Goal: Task Accomplishment & Management: Manage account settings

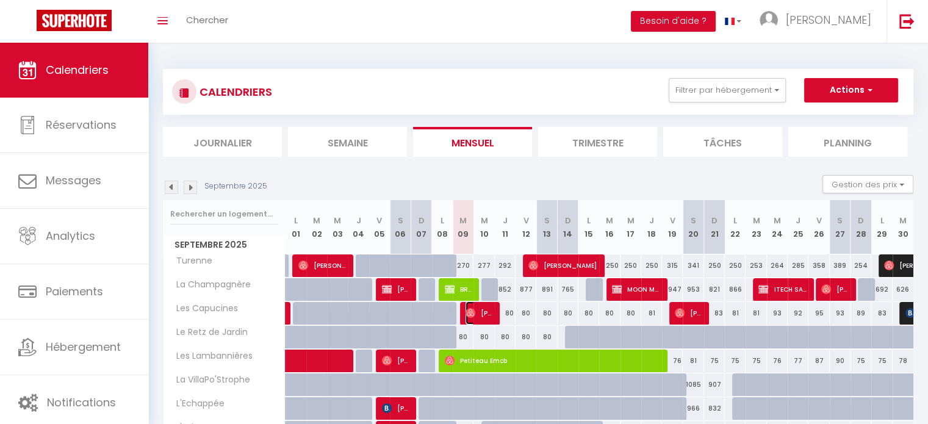
click at [473, 314] on img at bounding box center [470, 313] width 10 height 10
select select "OK"
select select "1"
select select "0"
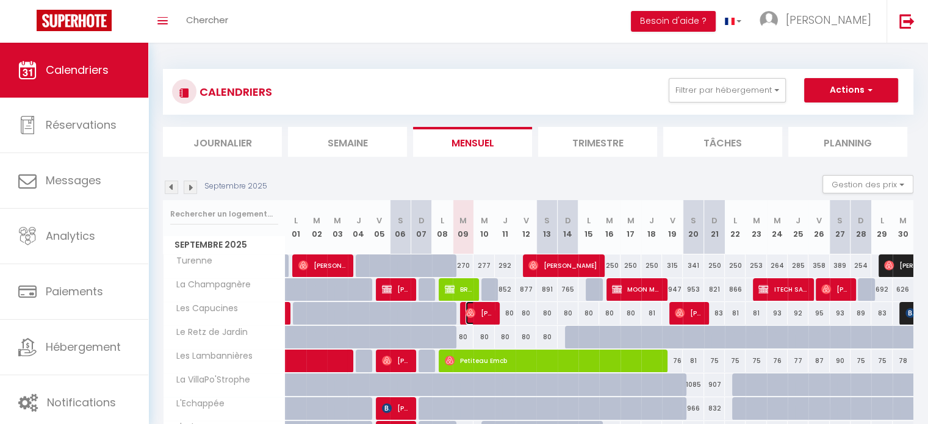
select select "1"
select select
select select "49398"
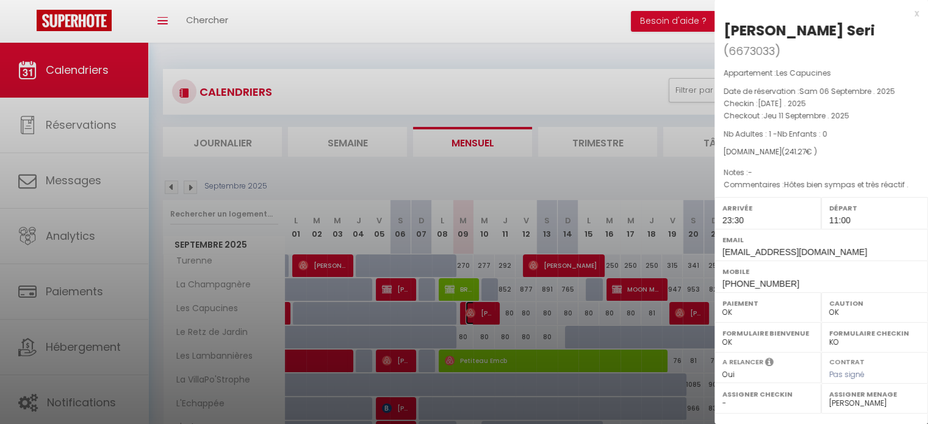
scroll to position [142, 0]
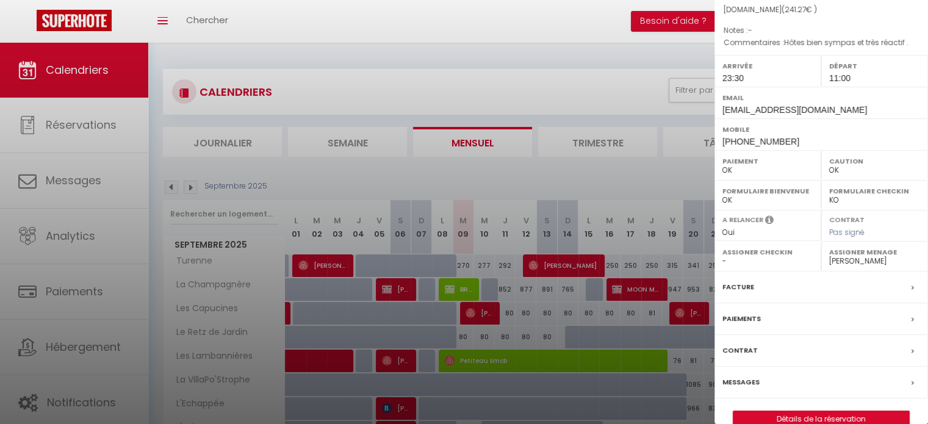
click at [741, 376] on label "Messages" at bounding box center [740, 382] width 37 height 13
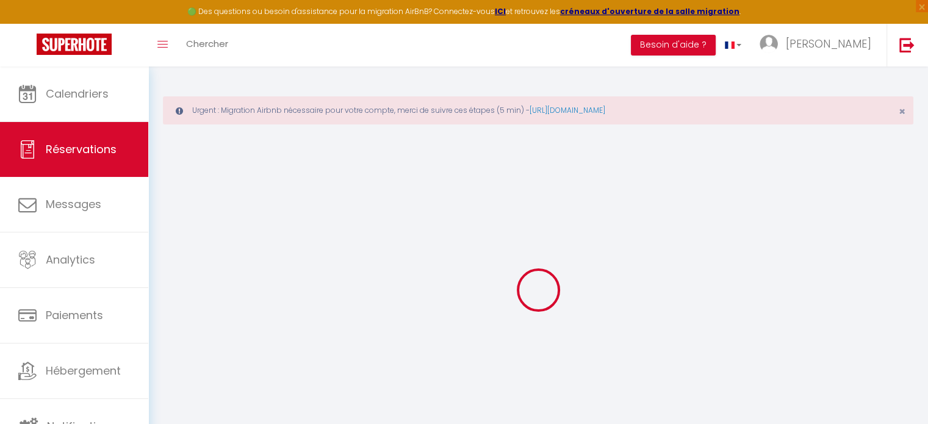
select select
checkbox input "false"
type textarea "Hôtes bien sympas et très réactif ."
select select
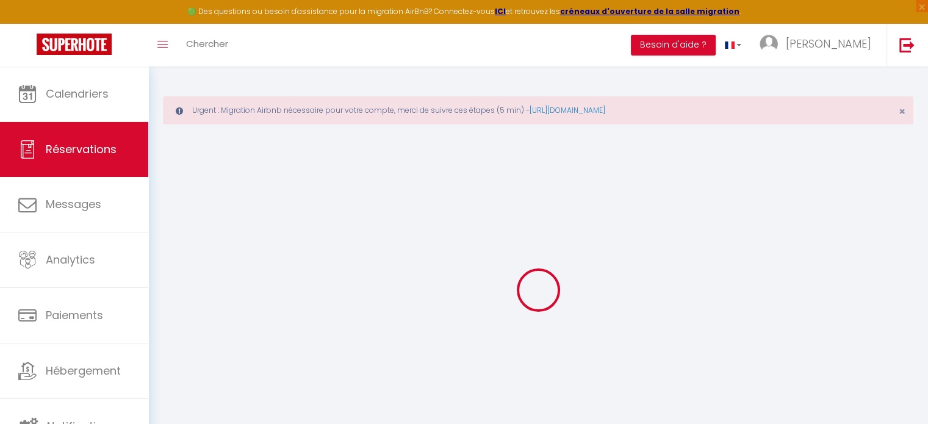
select select
checkbox input "false"
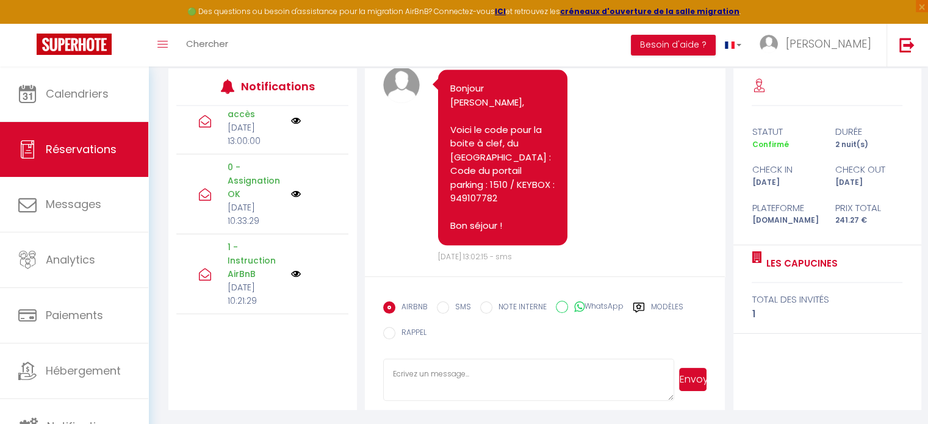
scroll to position [565, 0]
drag, startPoint x: 151, startPoint y: 365, endPoint x: 129, endPoint y: 398, distance: 39.6
click at [129, 398] on div "🟢 Des questions ou besoin d'assistance pour la migration AirBnB? Connectez-vous…" at bounding box center [464, 140] width 928 height 567
click at [681, 174] on div "Note Sms Bonjour [PERSON_NAME], Voici le code pour la boite à clef, du [GEOGRAP…" at bounding box center [545, 164] width 324 height 196
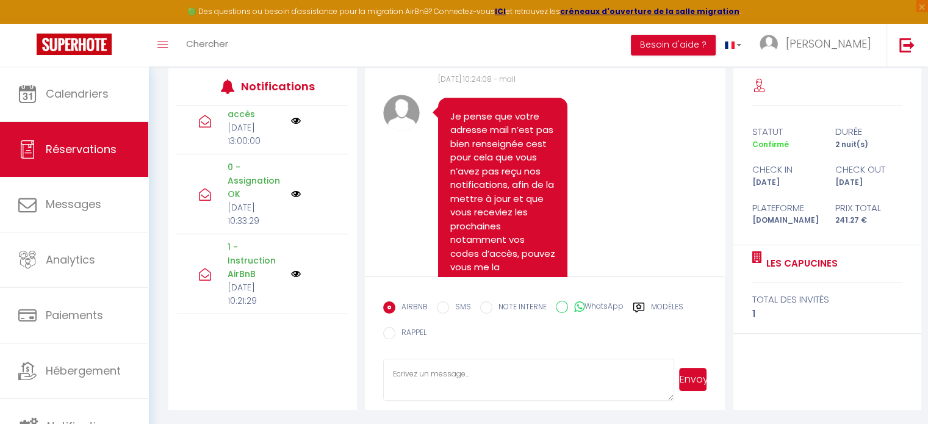
scroll to position [0, 0]
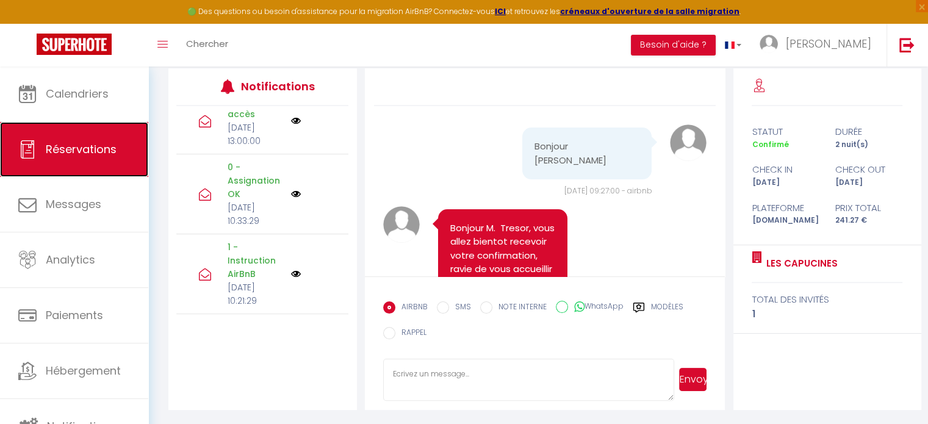
click at [41, 137] on link "Réservations" at bounding box center [74, 149] width 148 height 55
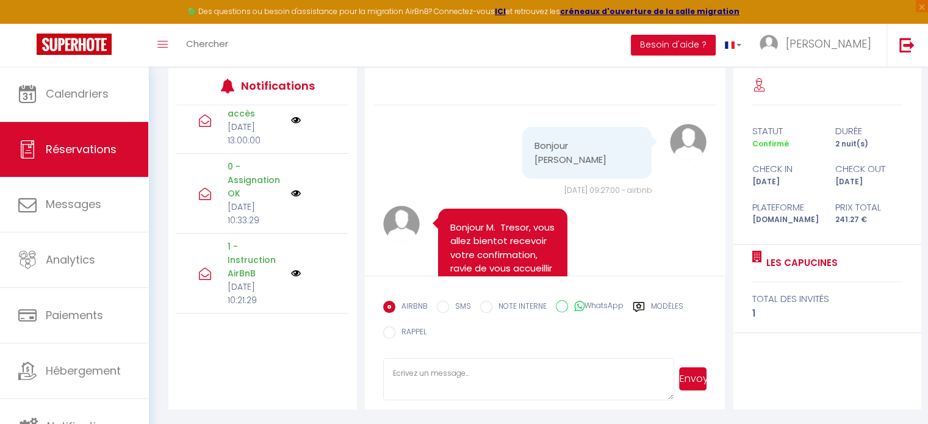
select select "not_cancelled"
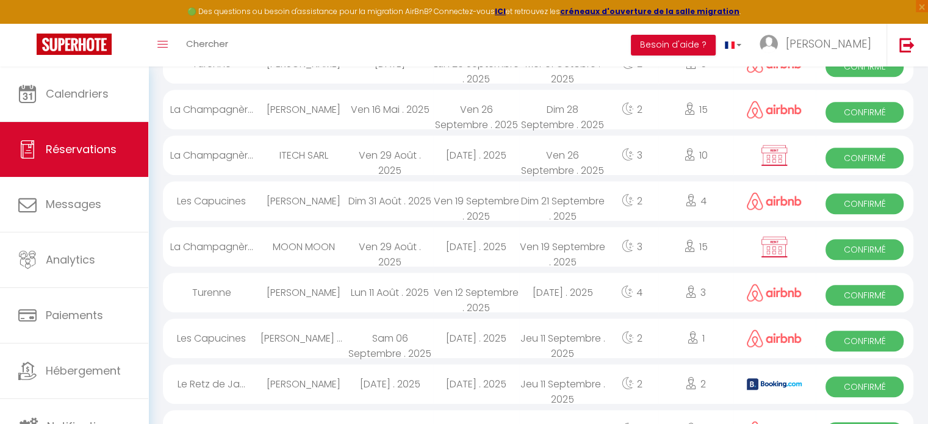
scroll to position [3, 0]
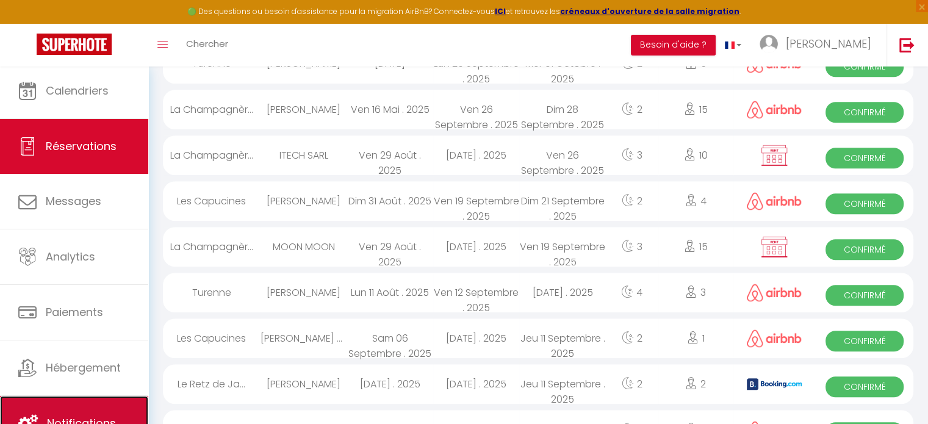
click at [112, 404] on link "Notifications" at bounding box center [74, 423] width 148 height 55
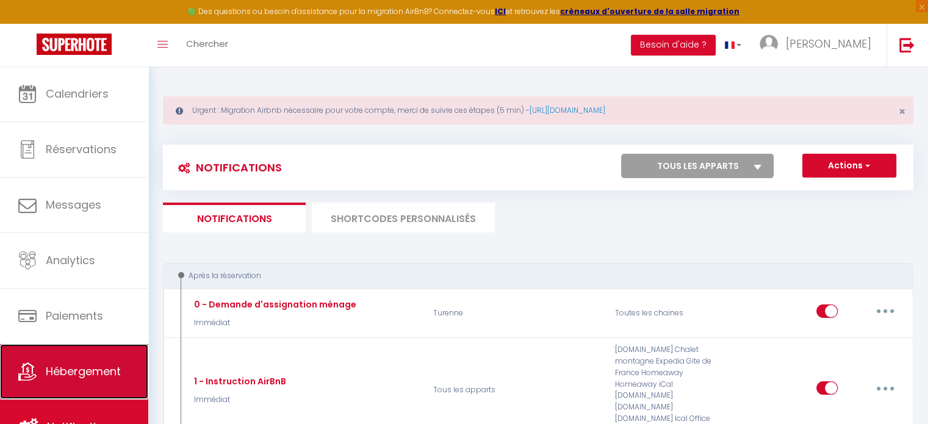
click at [54, 364] on span "Hébergement" at bounding box center [83, 371] width 75 height 15
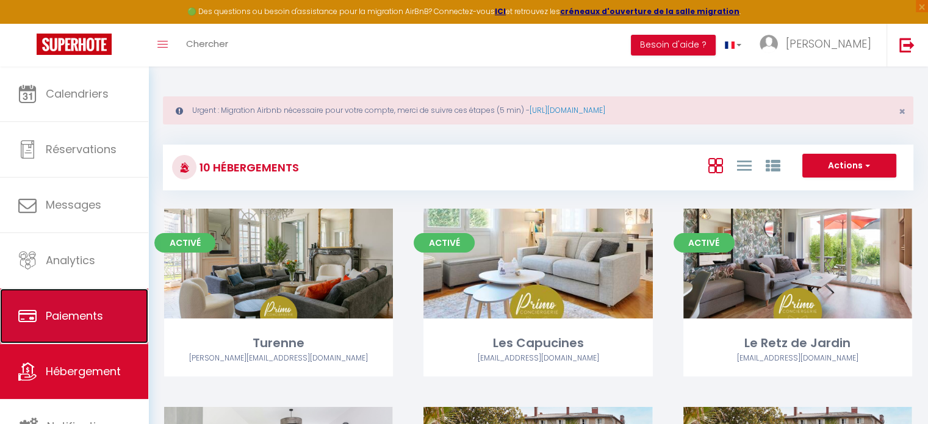
click at [80, 303] on link "Paiements" at bounding box center [74, 316] width 148 height 55
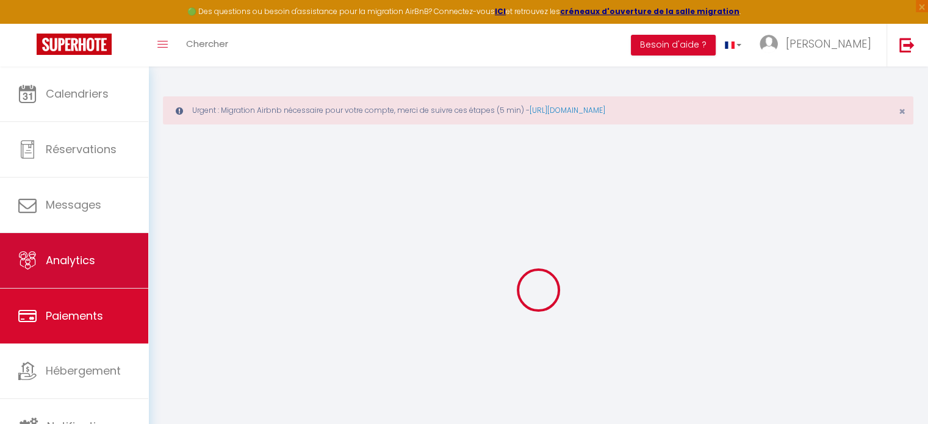
select select "2"
select select "0"
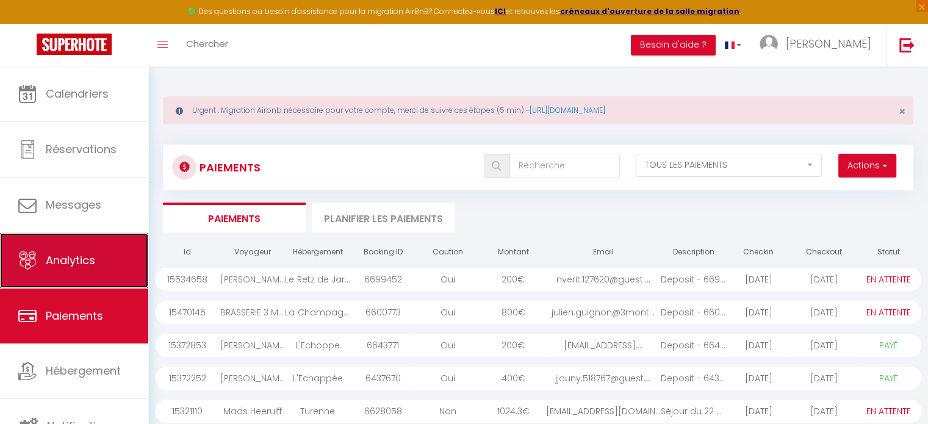
click at [55, 246] on link "Analytics" at bounding box center [74, 260] width 148 height 55
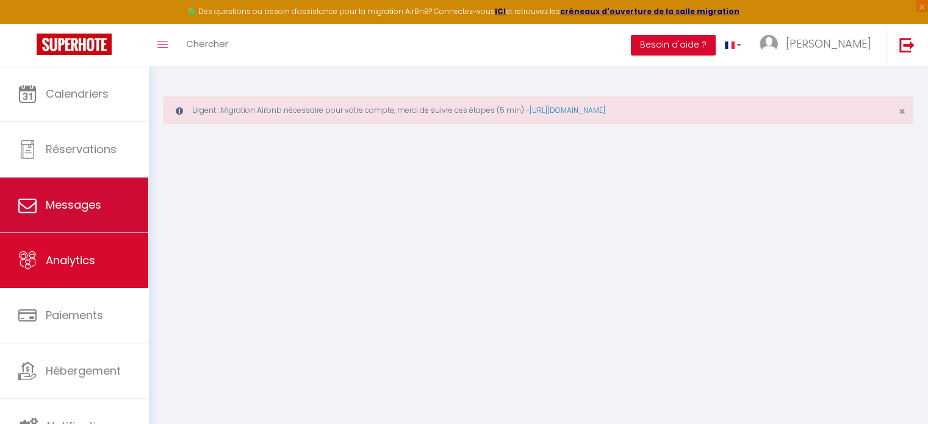
select select "2025"
select select "9"
